Goal: Check status: Check status

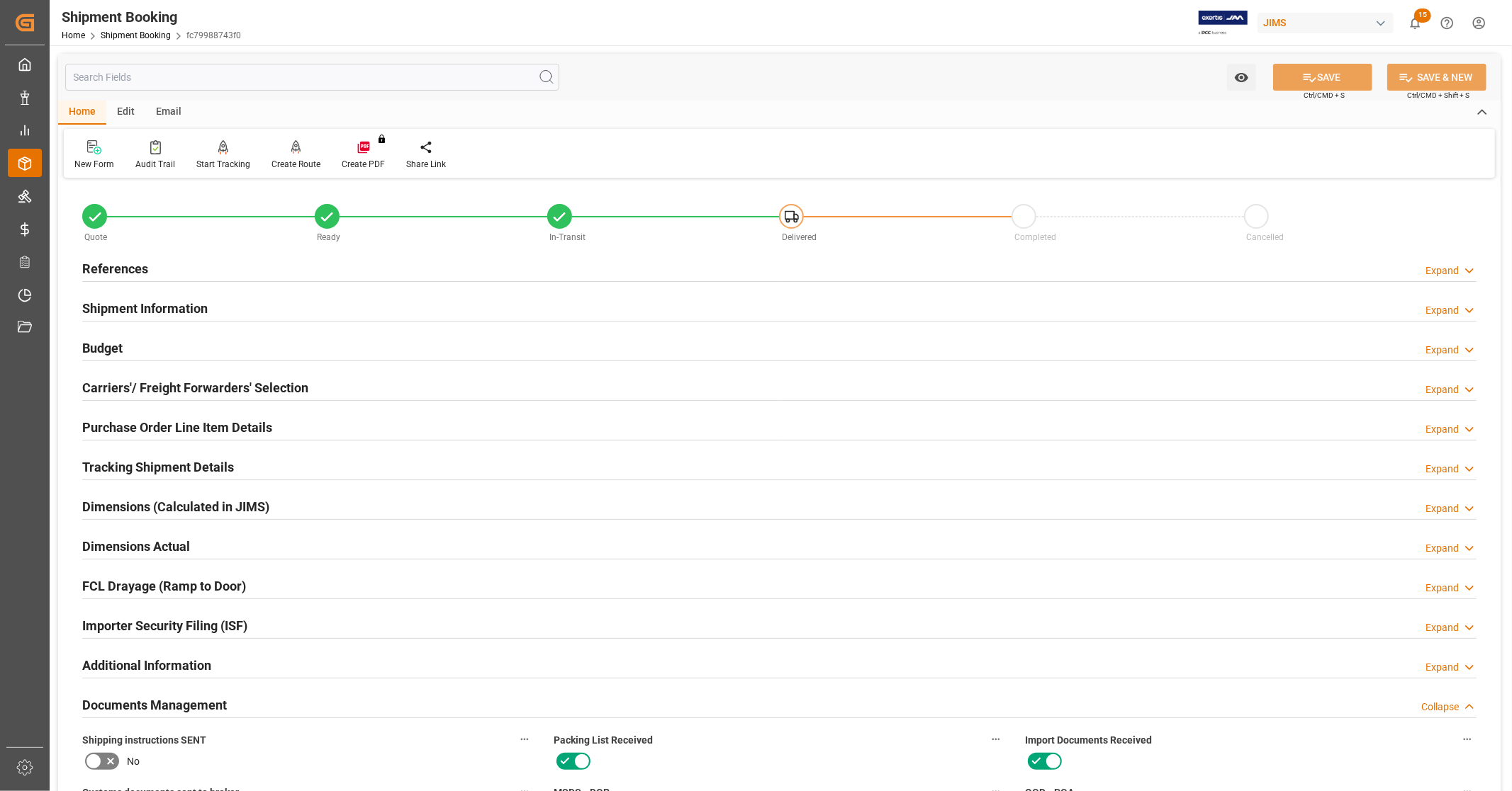
scroll to position [588, 0]
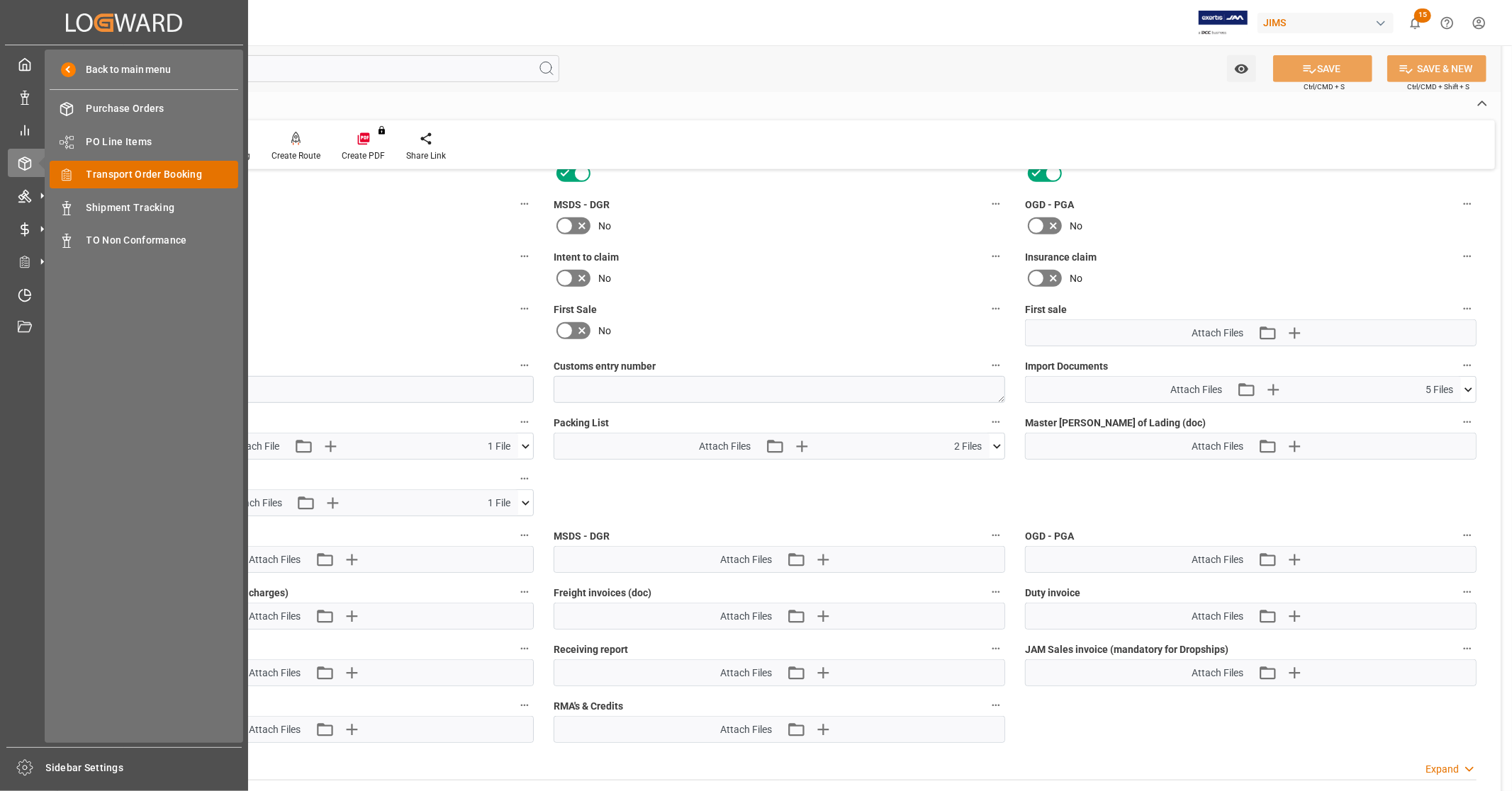
click at [176, 174] on span "Transport Order Booking" at bounding box center [162, 174] width 152 height 15
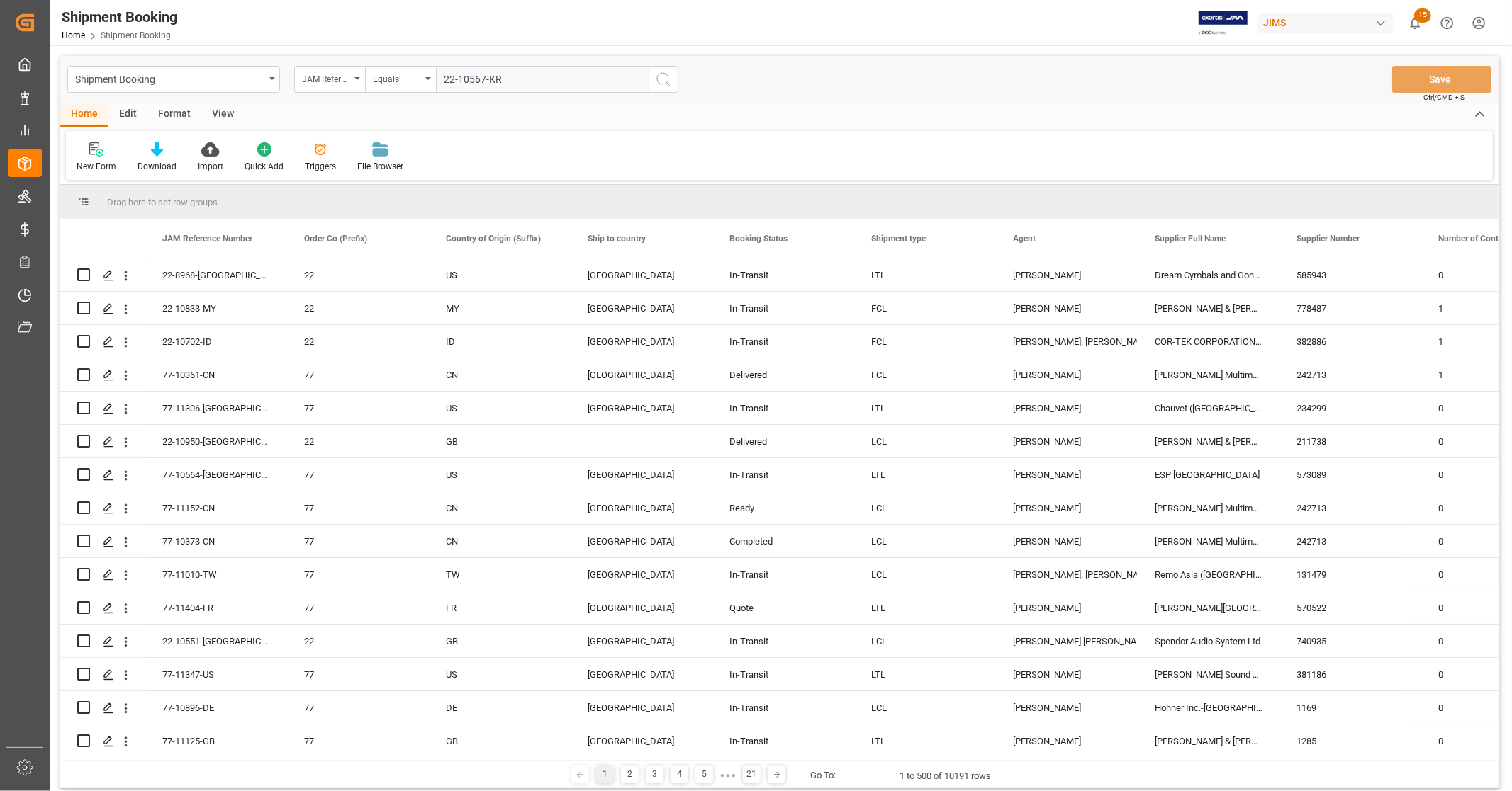
type input "22-10567-KR"
click at [664, 84] on circle "search button" at bounding box center [663, 79] width 12 height 12
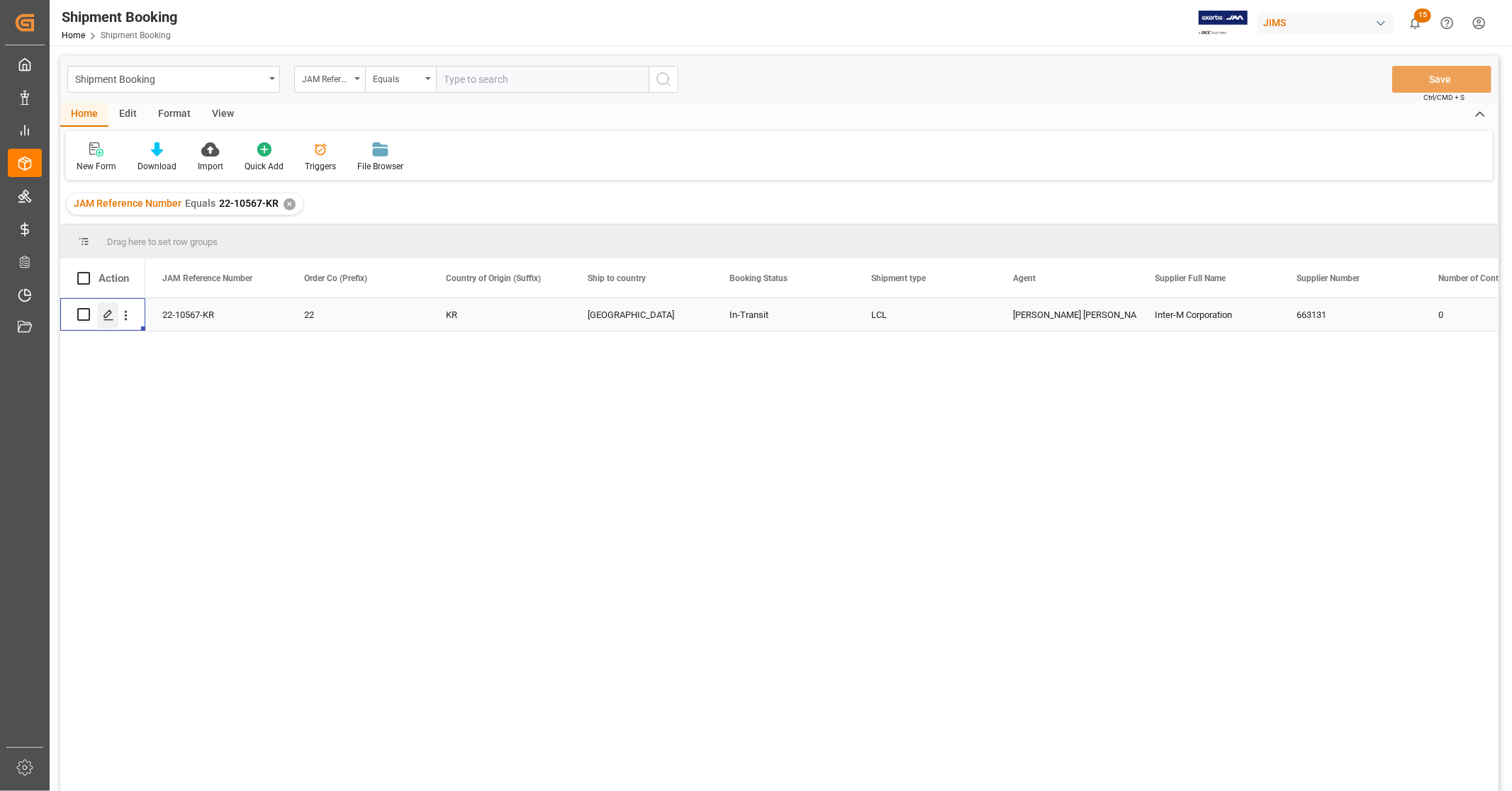
click at [102, 317] on icon "Press SPACE to select this row." at bounding box center [108, 315] width 12 height 12
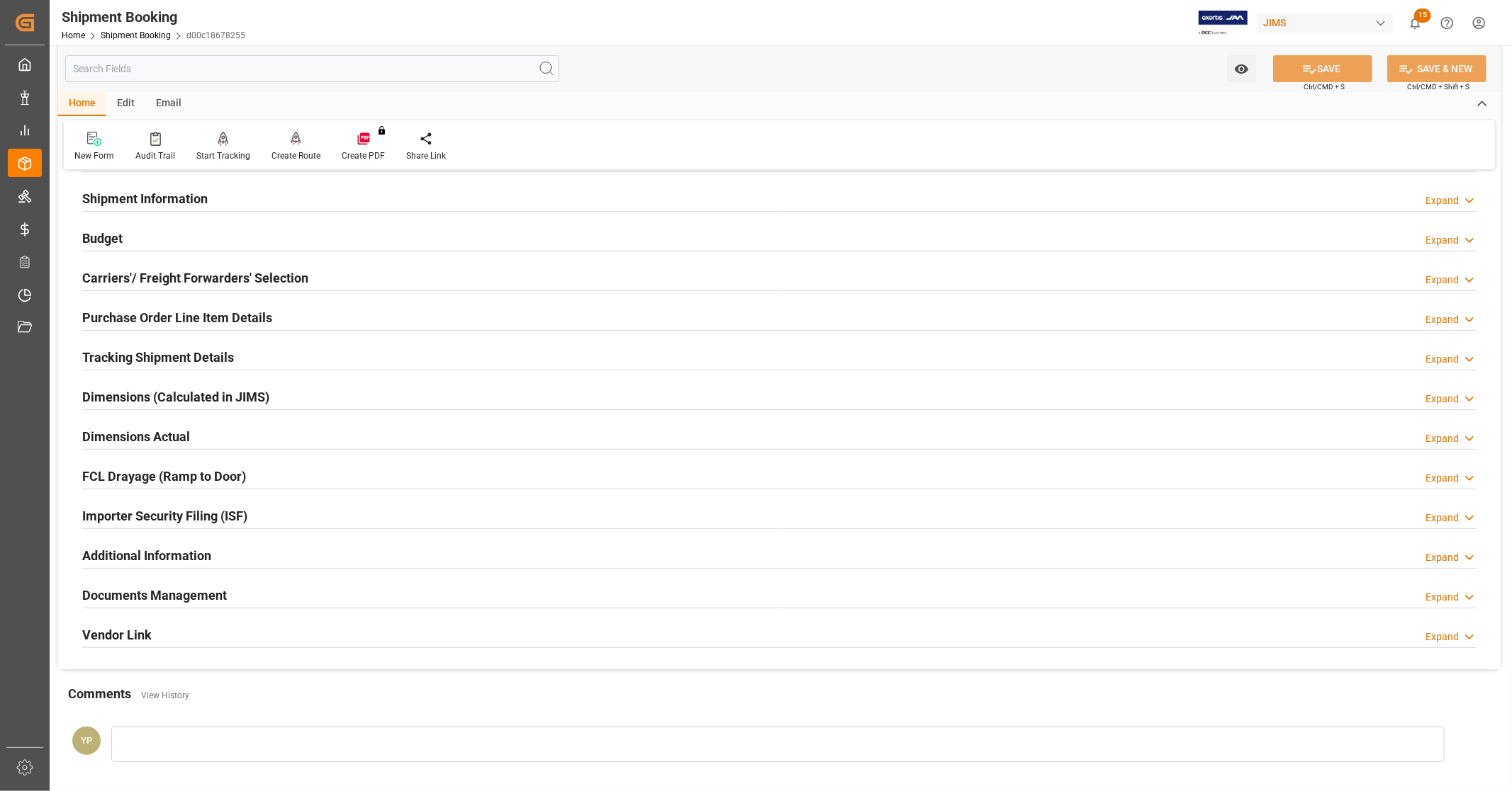
scroll to position [273, 0]
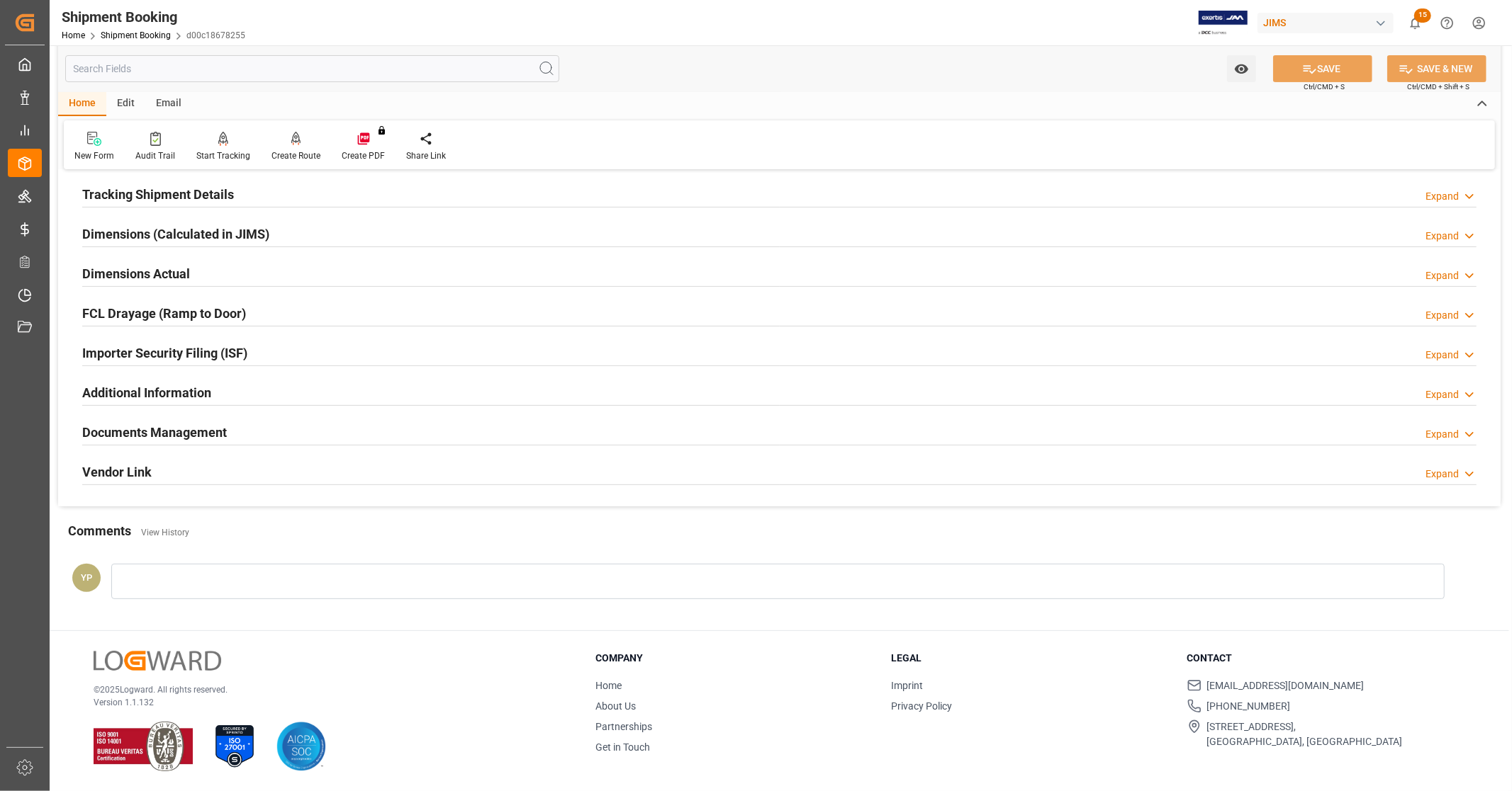
click at [274, 437] on div "Documents Management Expand" at bounding box center [779, 431] width 1394 height 27
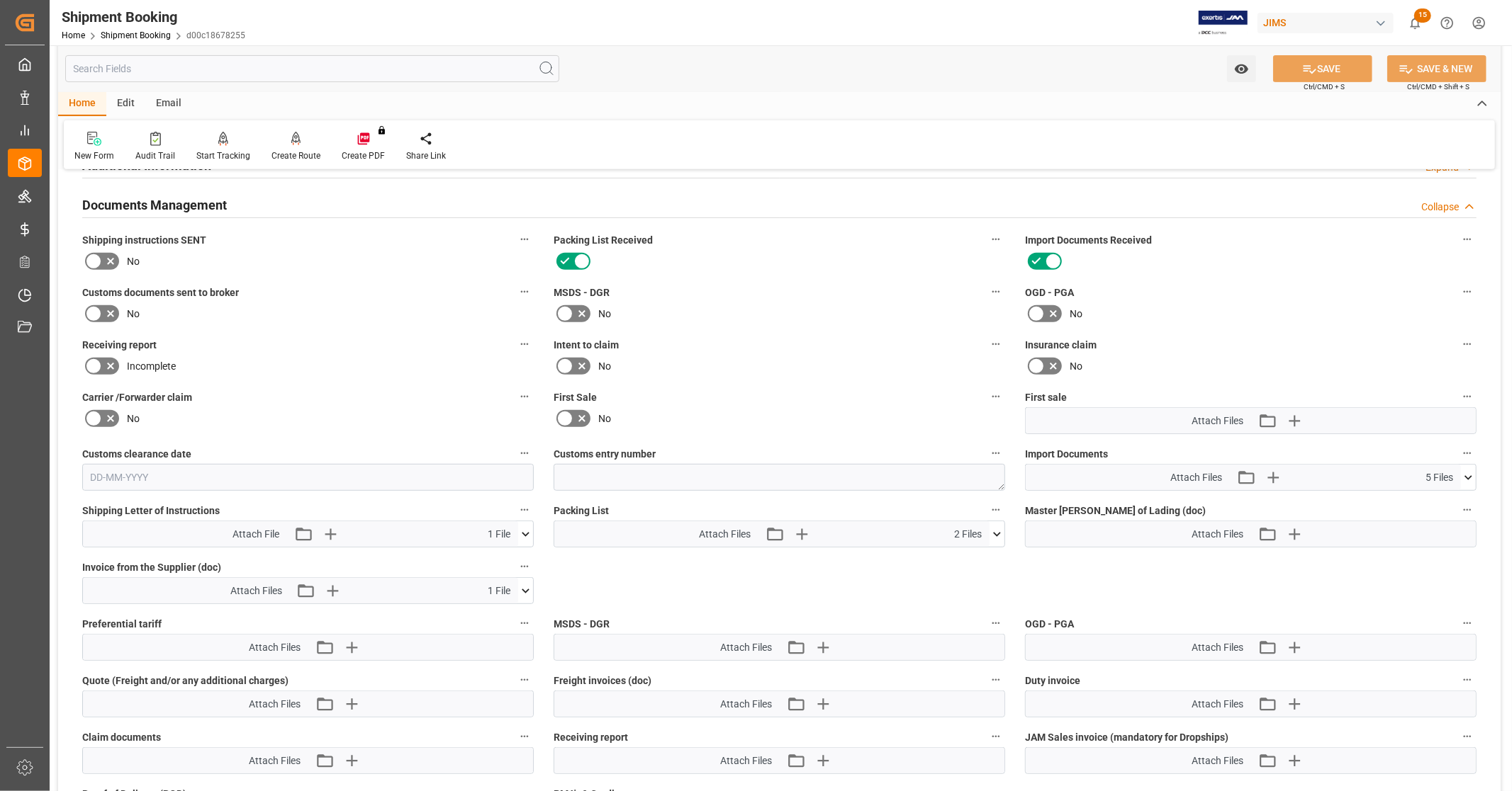
scroll to position [508, 0]
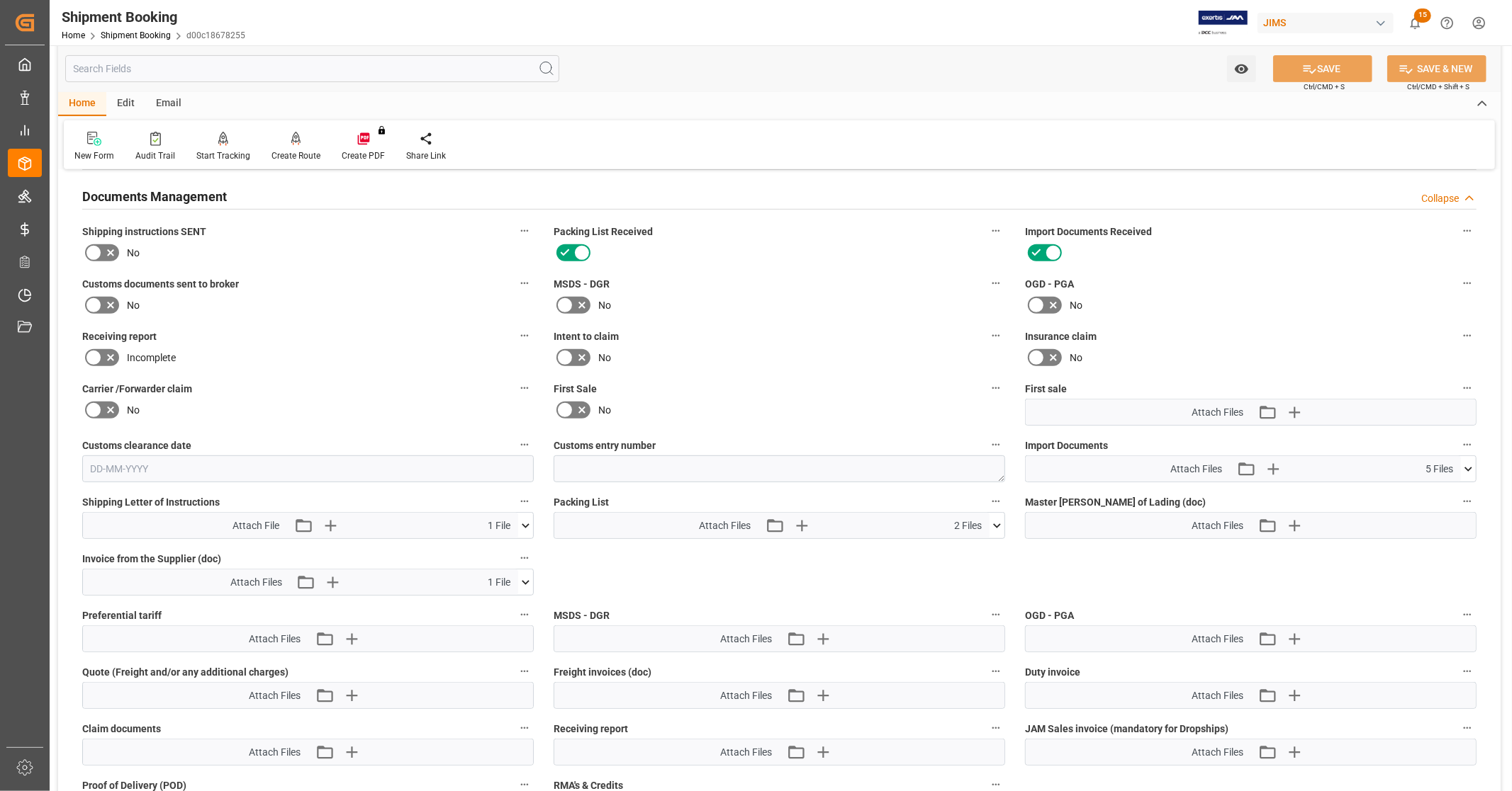
click at [1472, 466] on icon at bounding box center [1468, 469] width 15 height 15
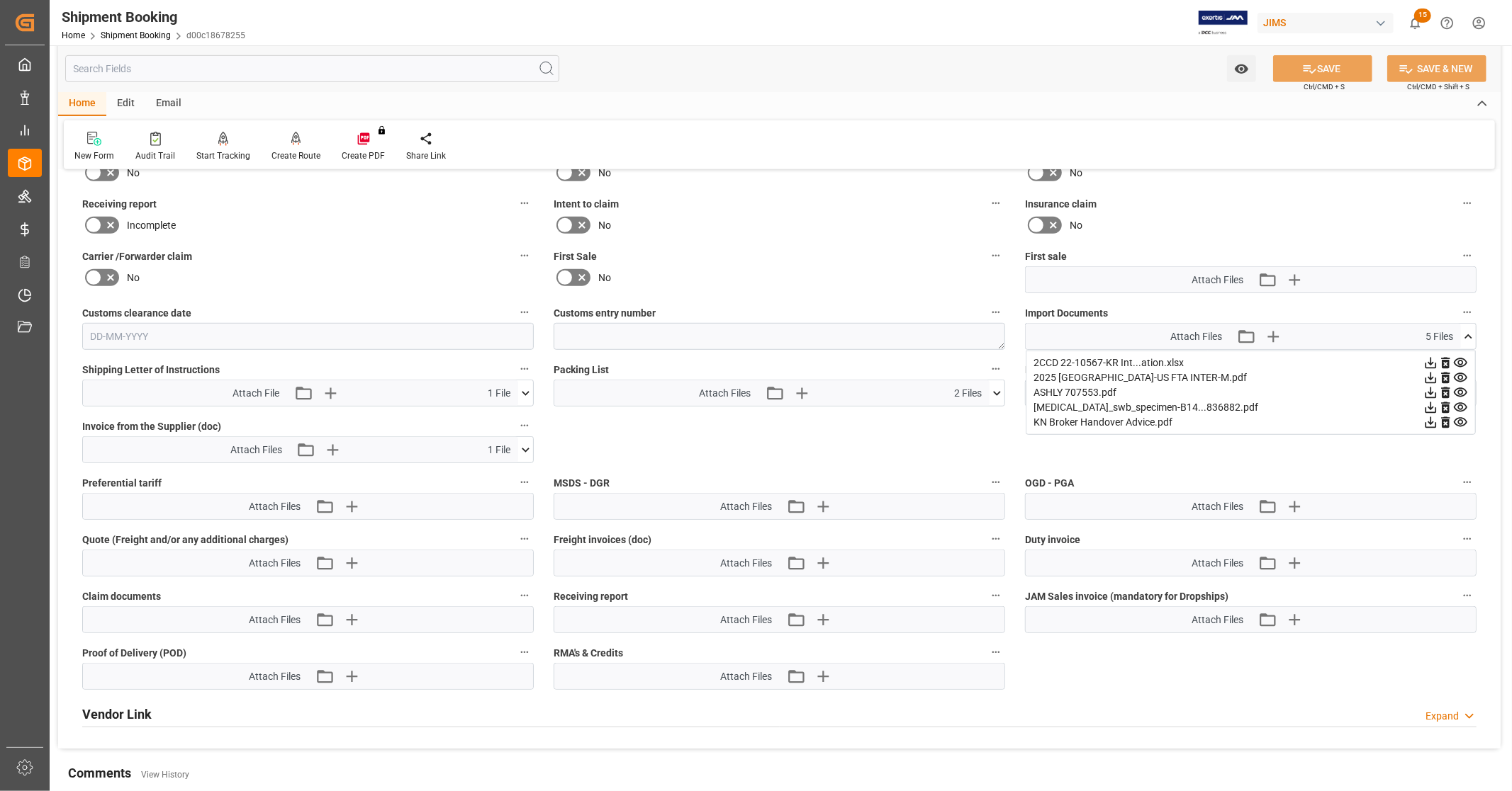
scroll to position [667, 0]
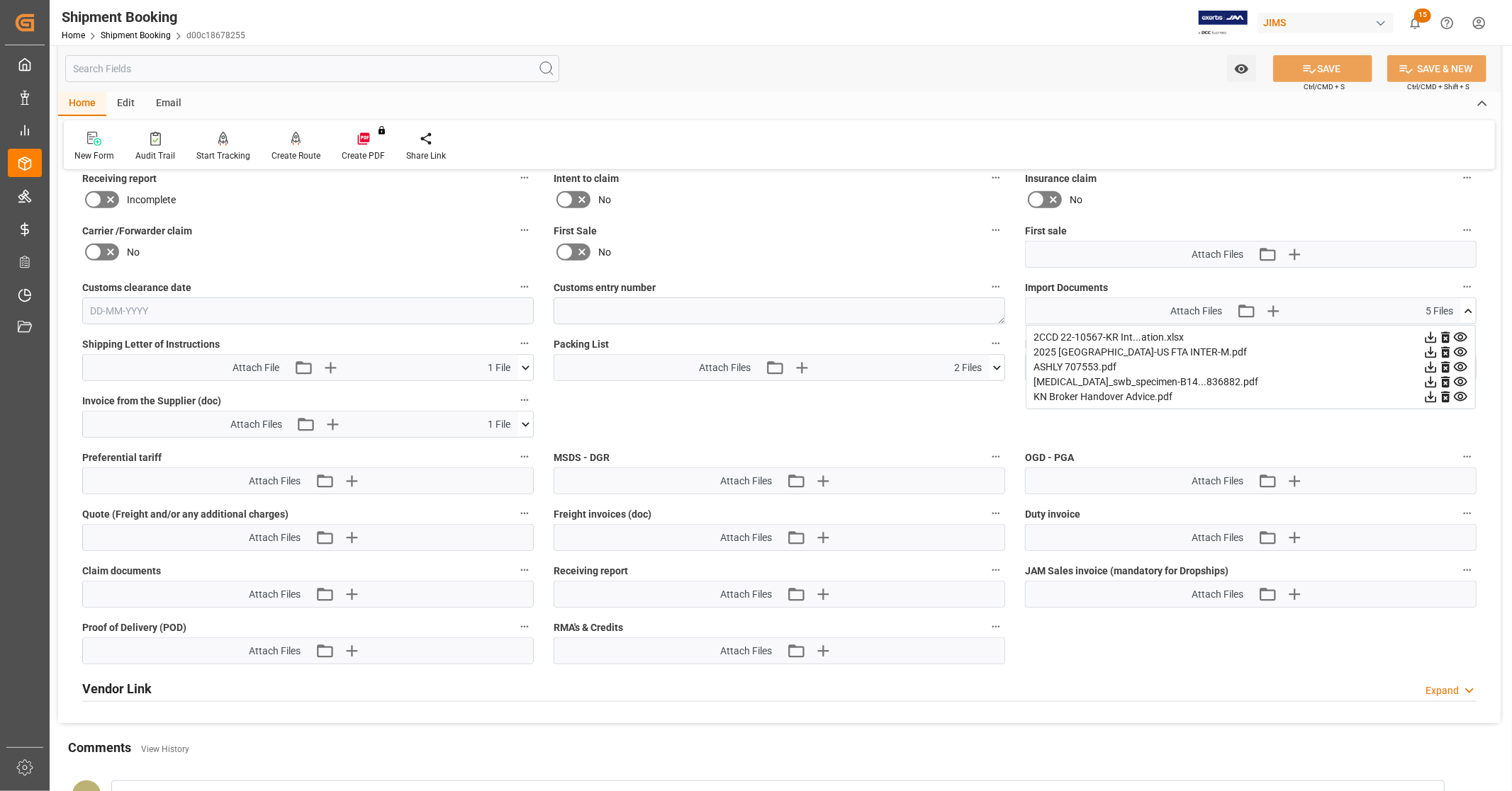
click at [1426, 336] on icon at bounding box center [1431, 338] width 12 height 12
click at [1430, 380] on icon at bounding box center [1431, 383] width 12 height 12
click at [1430, 362] on icon at bounding box center [1431, 368] width 12 height 12
click at [1469, 304] on icon at bounding box center [1468, 311] width 15 height 15
